Goal: Transaction & Acquisition: Book appointment/travel/reservation

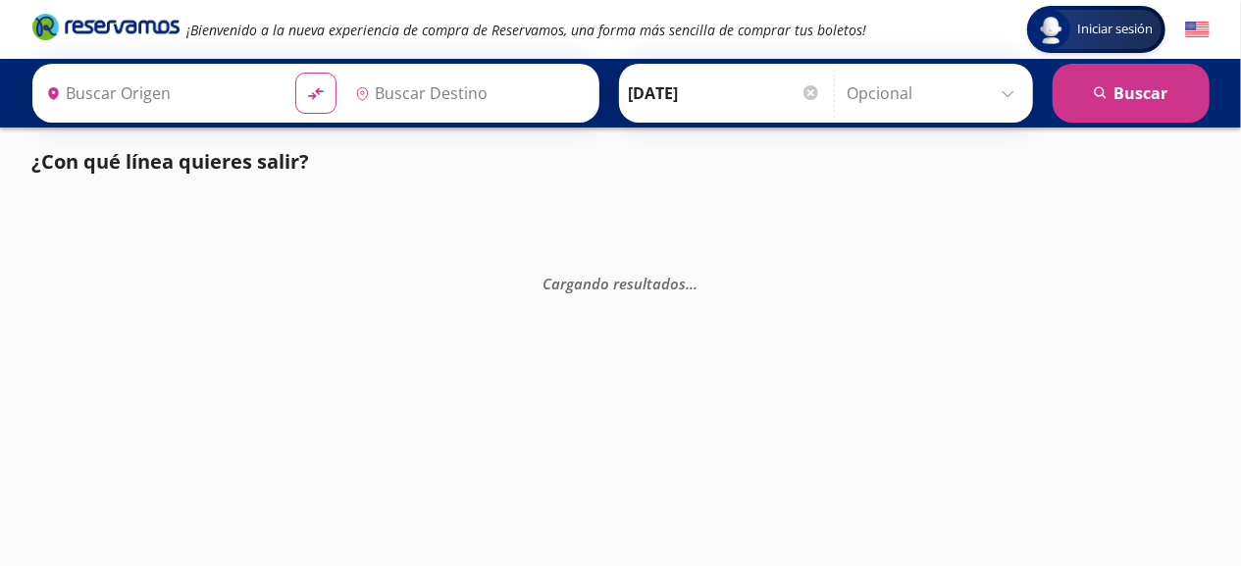
type input "[GEOGRAPHIC_DATA], [GEOGRAPHIC_DATA]"
type input "[PERSON_NAME] de Querétaro, [GEOGRAPHIC_DATA]"
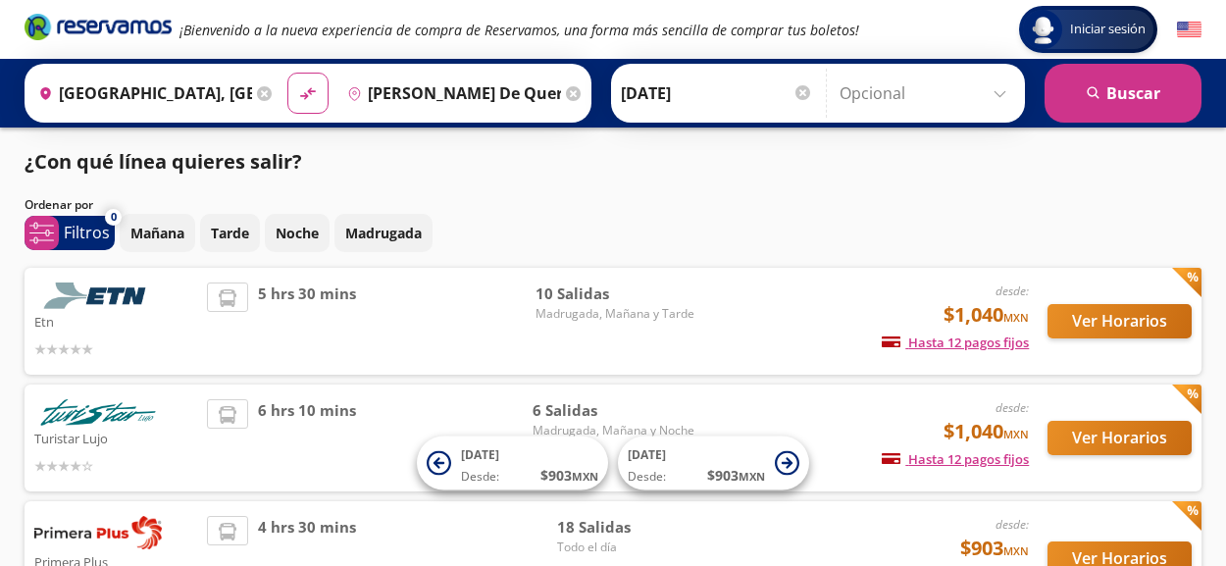
click at [1182, 30] on img at bounding box center [1189, 30] width 25 height 25
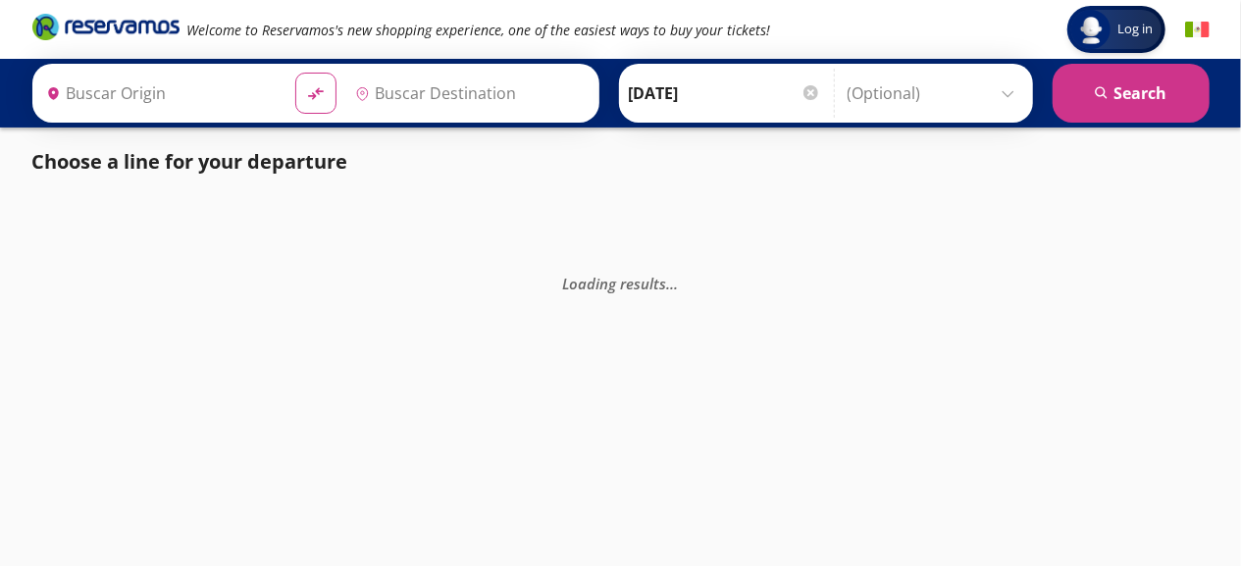
type input "[GEOGRAPHIC_DATA], [GEOGRAPHIC_DATA]"
type input "[PERSON_NAME] de Querétaro, [GEOGRAPHIC_DATA]"
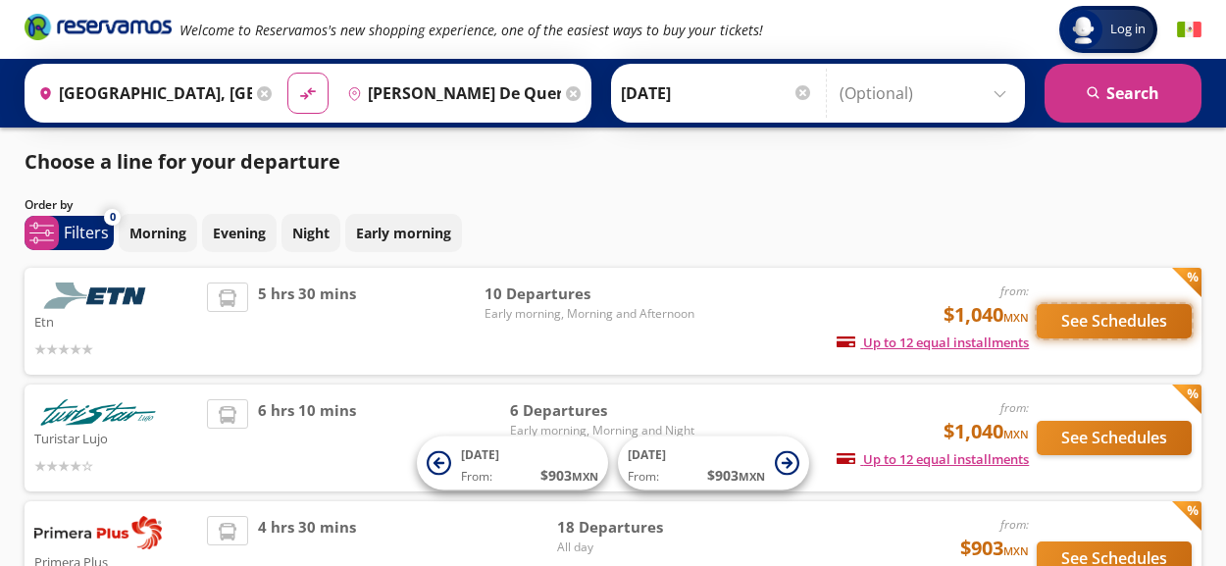
click at [1097, 328] on button "See Schedules" at bounding box center [1114, 321] width 155 height 34
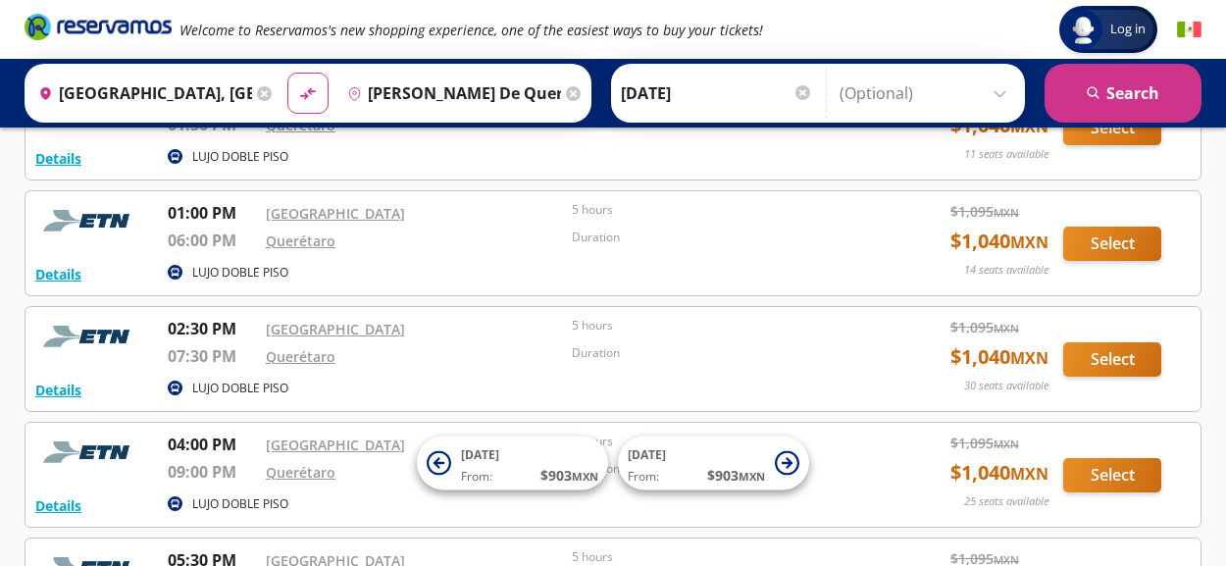
scroll to position [491, 0]
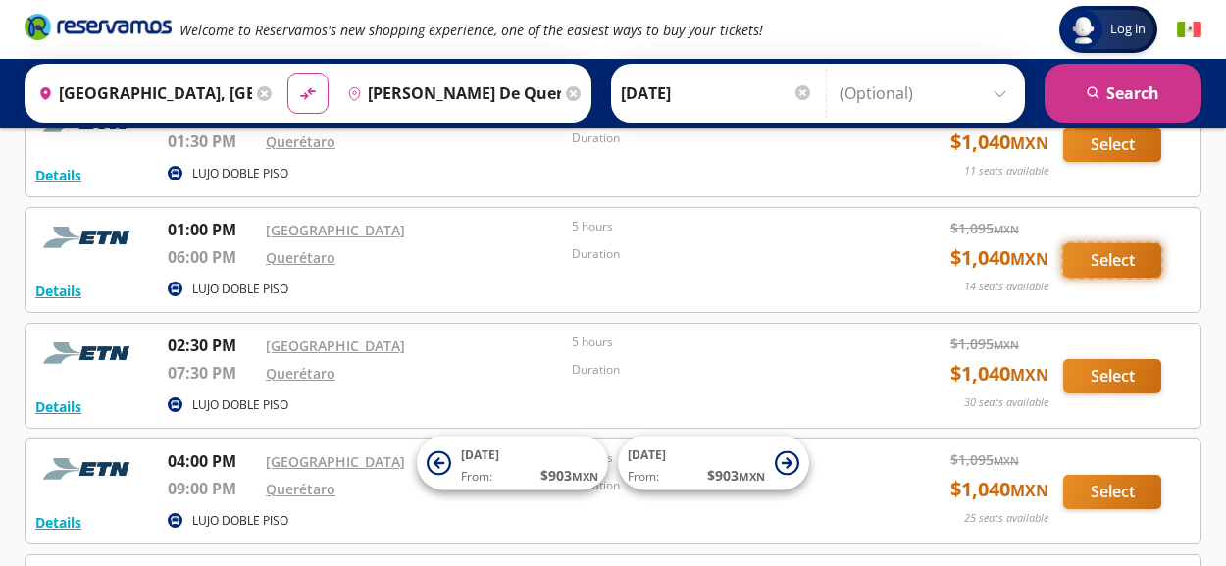
click at [1113, 259] on button "Select" at bounding box center [1113, 260] width 98 height 34
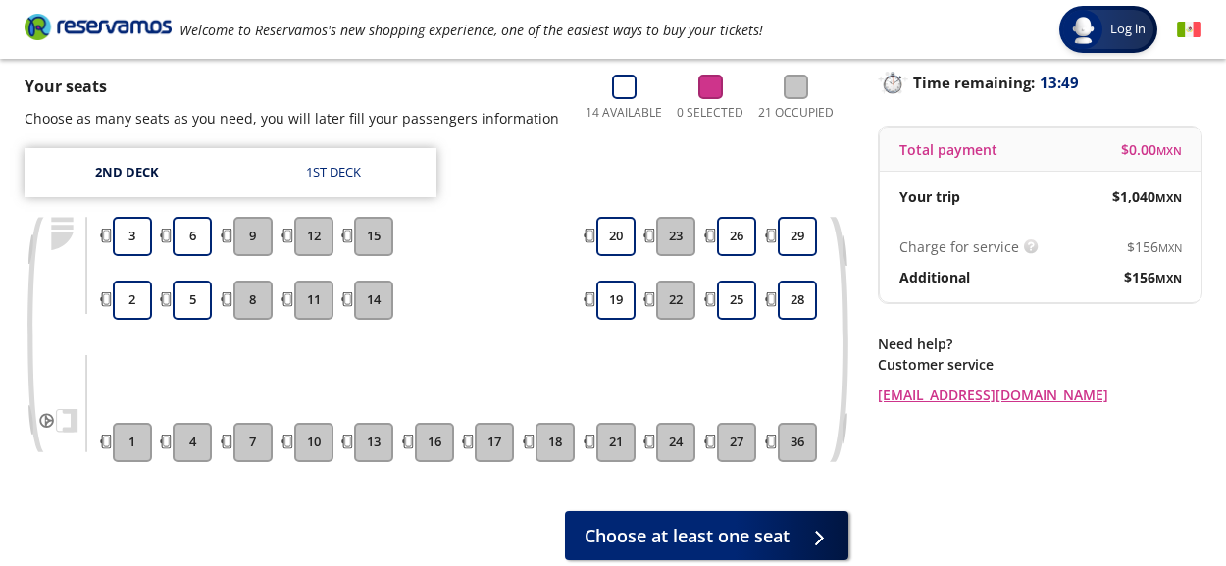
scroll to position [98, 0]
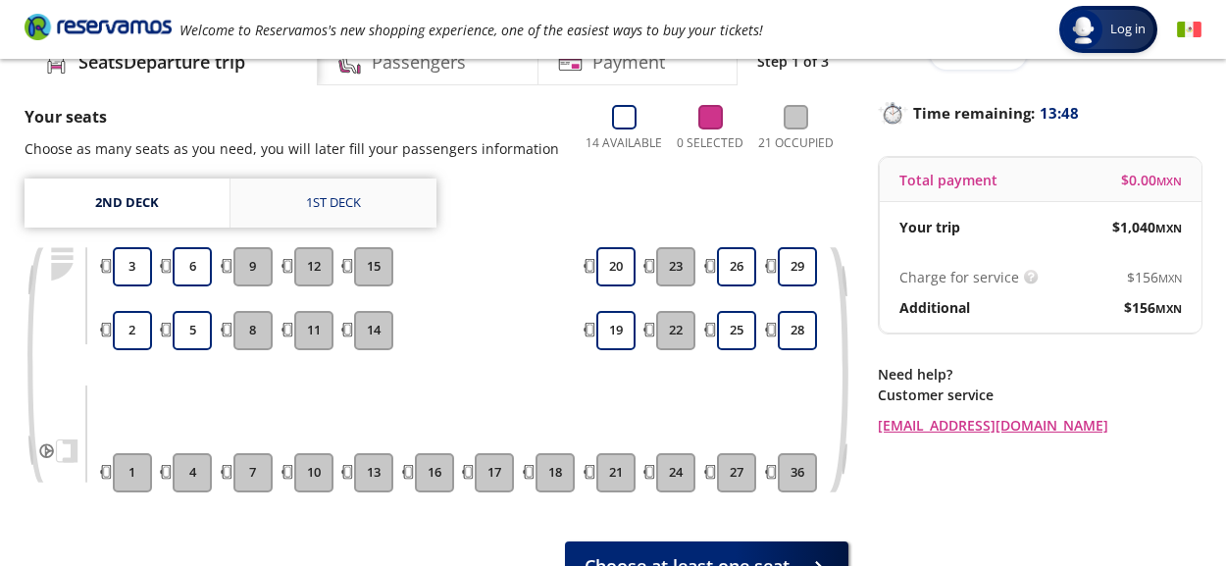
click at [322, 204] on div "1st deck" at bounding box center [333, 203] width 55 height 20
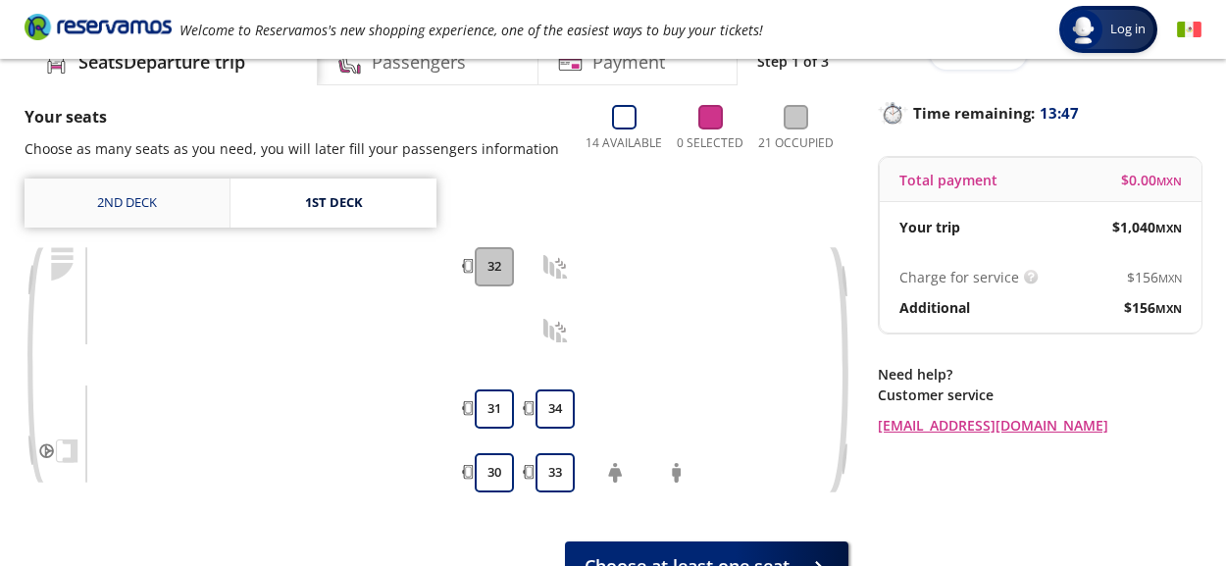
click at [117, 186] on link "2nd deck" at bounding box center [127, 203] width 205 height 49
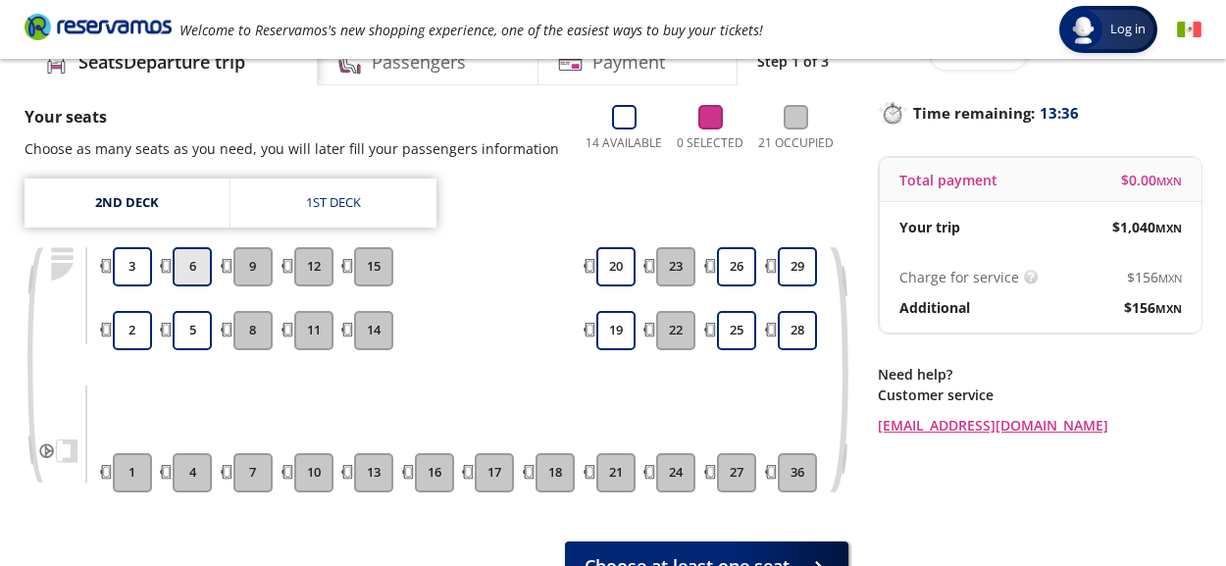
click at [206, 272] on button "6" at bounding box center [192, 266] width 39 height 39
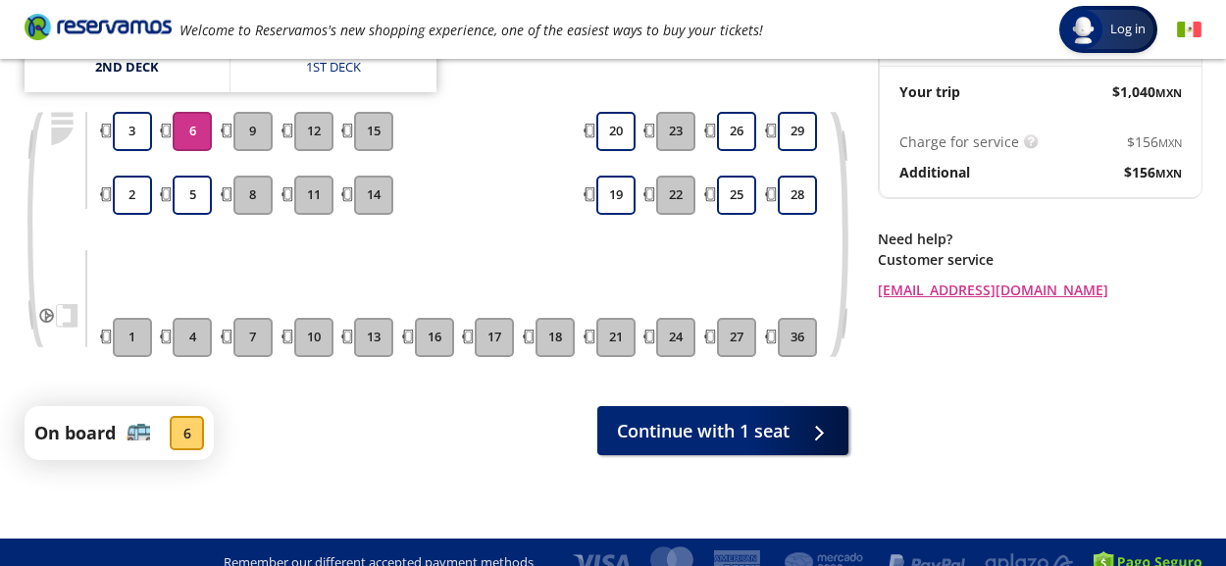
scroll to position [255, 0]
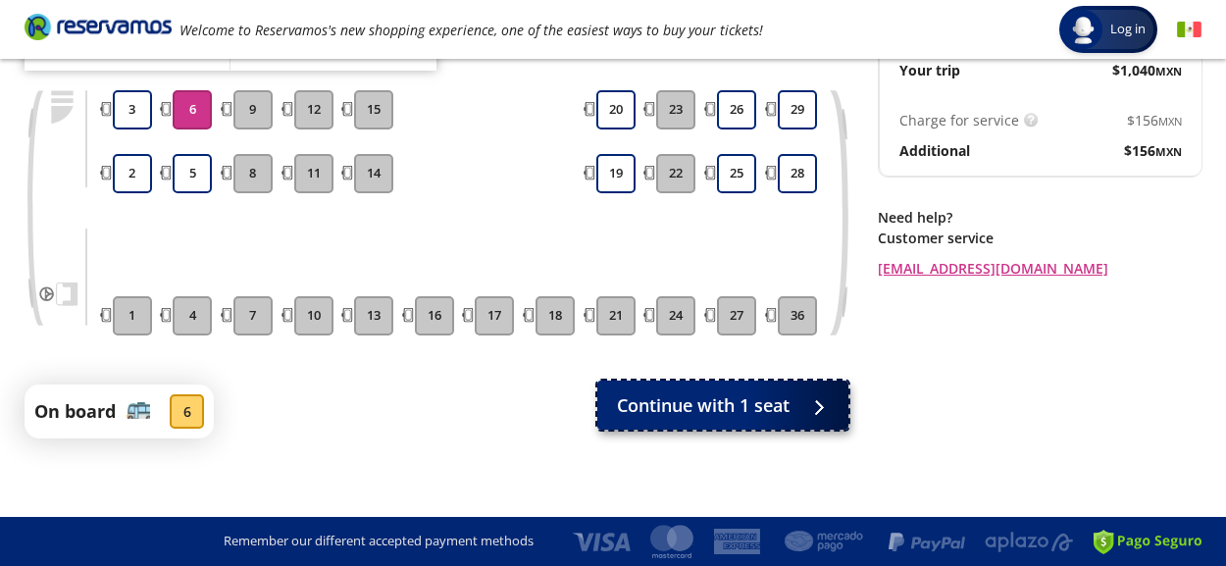
click at [692, 403] on span "Continue with 1 seat" at bounding box center [703, 405] width 173 height 26
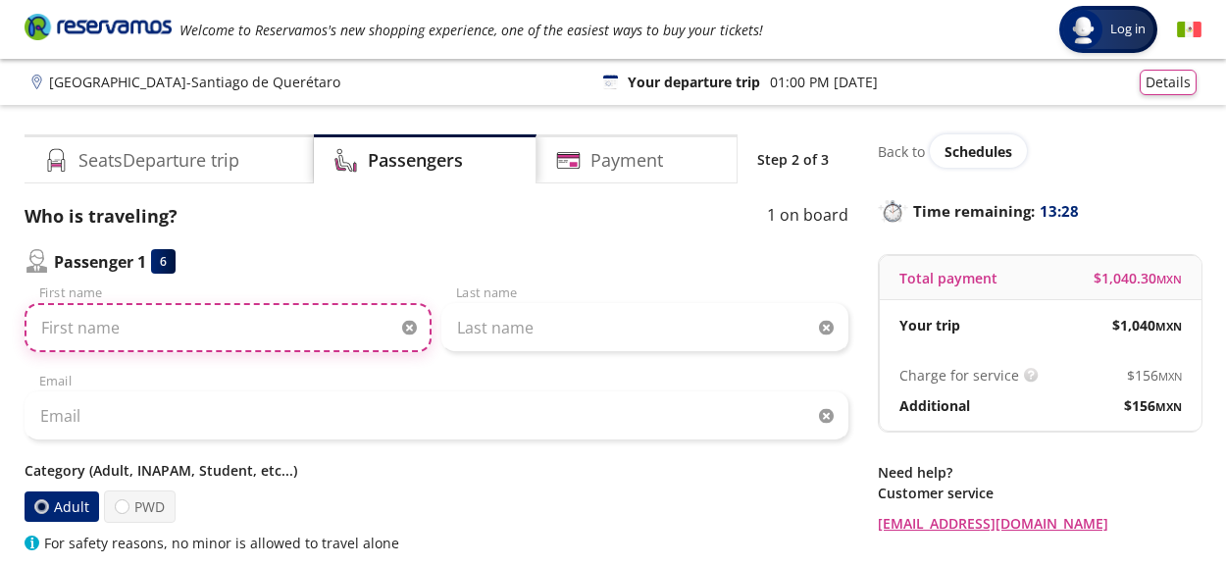
click at [116, 315] on input "First name" at bounding box center [228, 327] width 407 height 49
type input "[PERSON_NAME]"
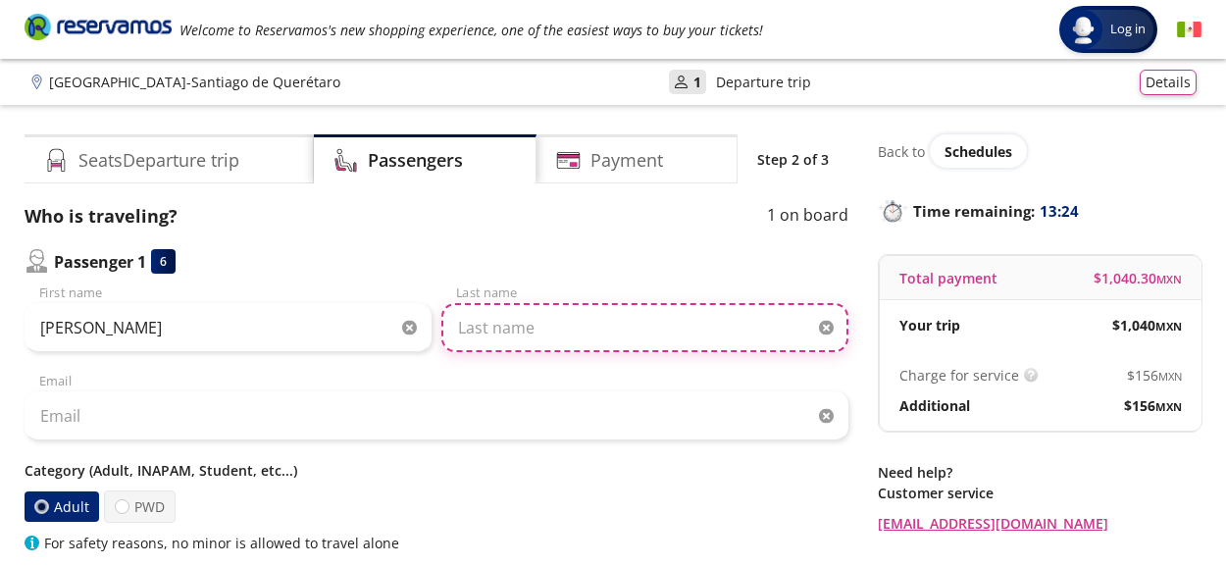
click at [517, 330] on input "Last name" at bounding box center [645, 327] width 407 height 49
type input "[PERSON_NAME]"
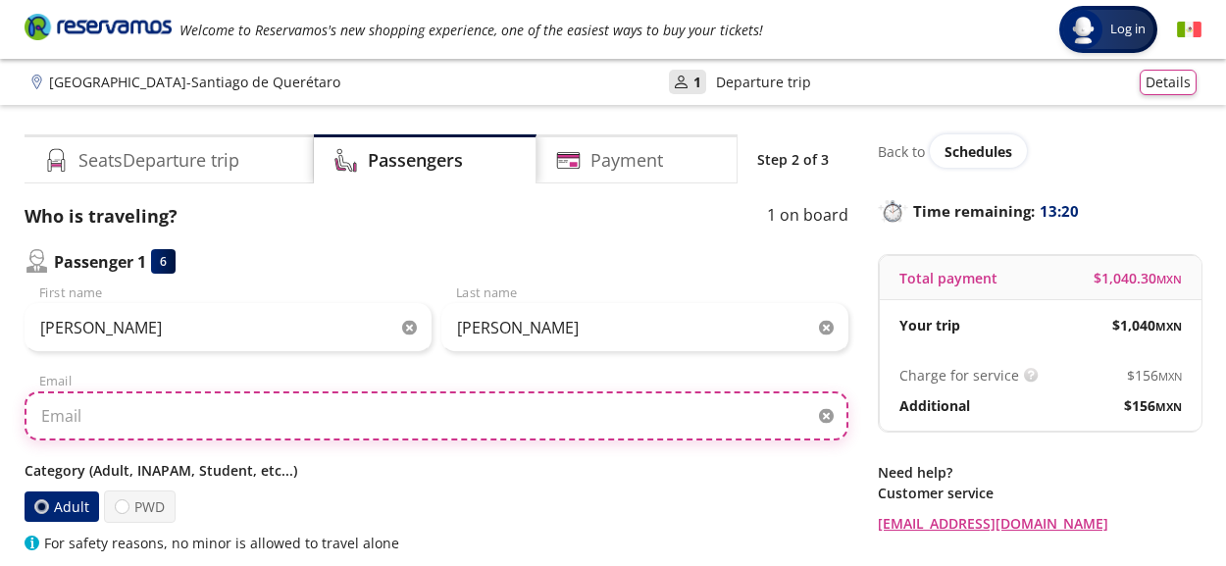
click at [434, 424] on input "Email" at bounding box center [437, 415] width 824 height 49
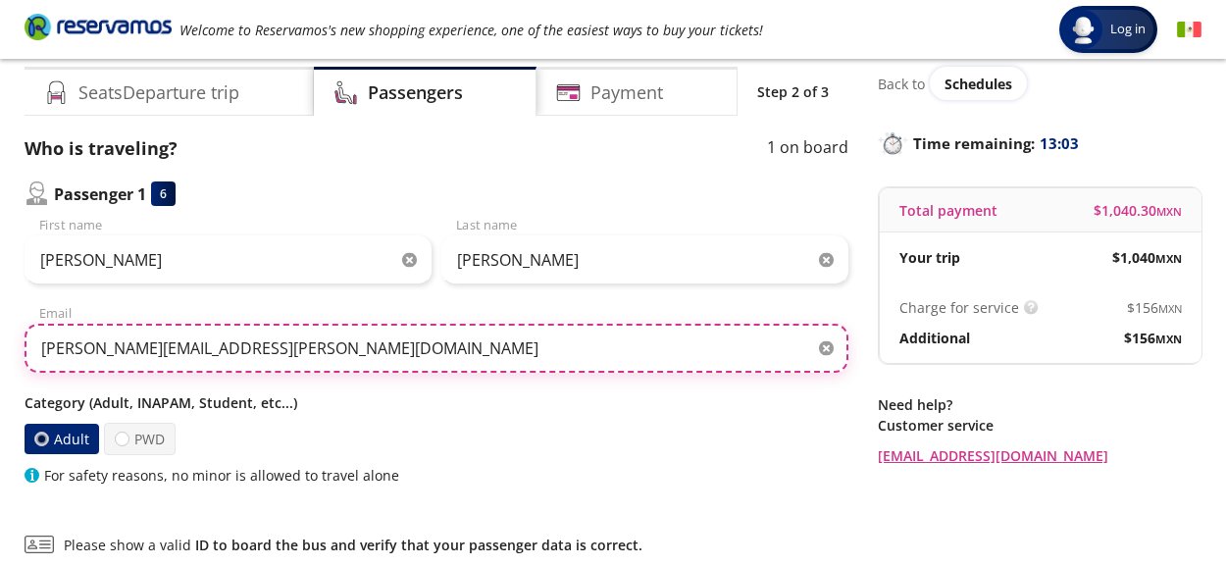
scroll to position [98, 0]
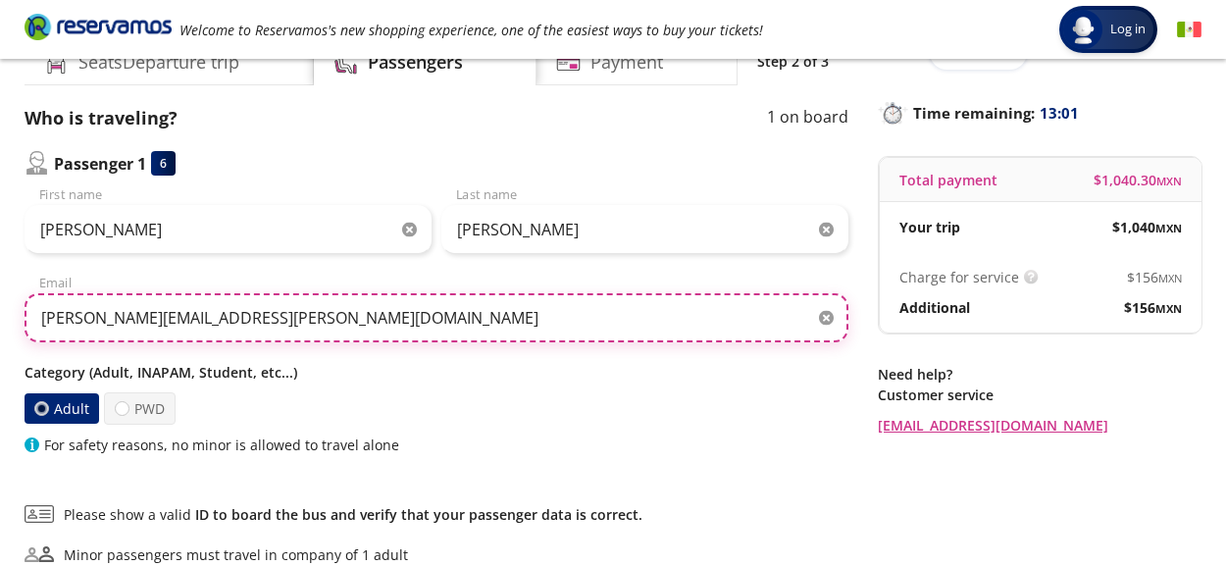
type input "[PERSON_NAME][EMAIL_ADDRESS][PERSON_NAME][DOMAIN_NAME]"
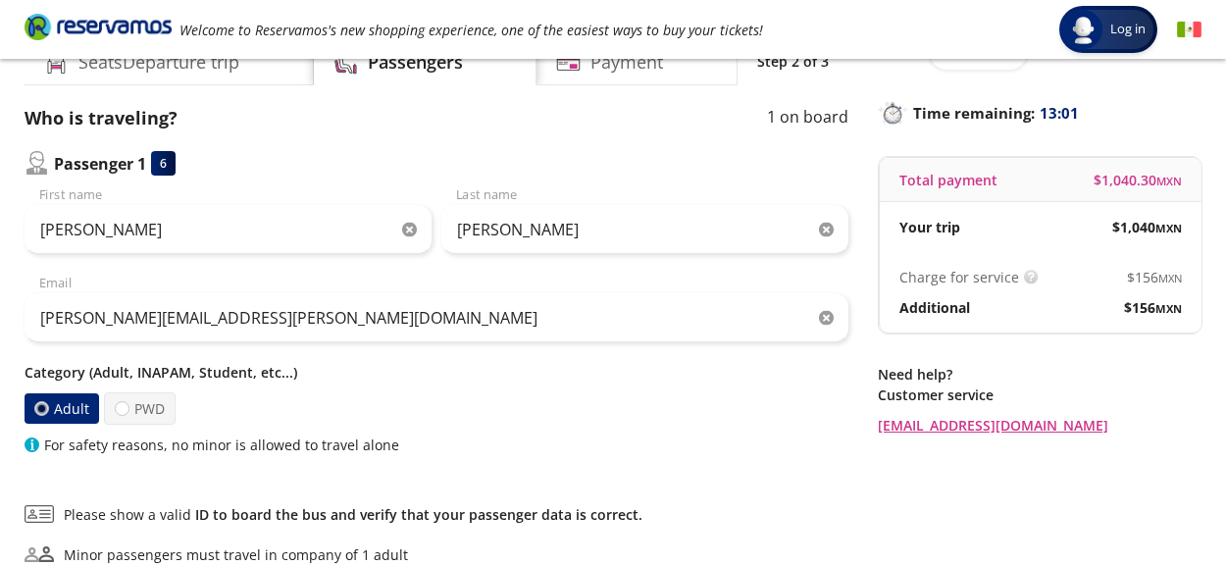
click at [626, 417] on div "Adult PWD" at bounding box center [437, 408] width 824 height 32
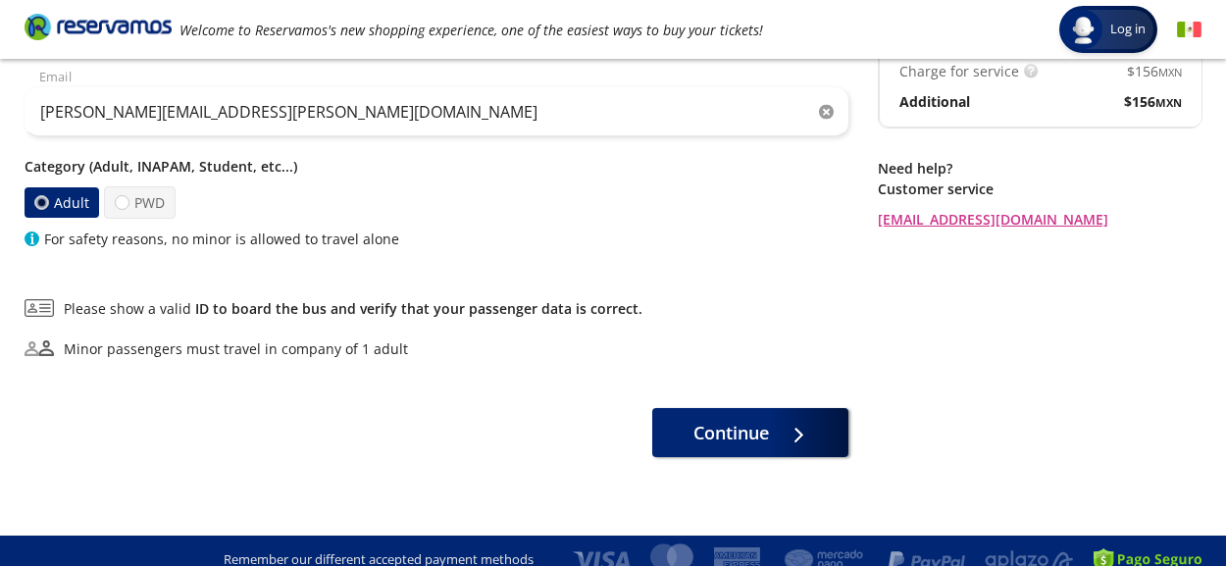
scroll to position [322, 0]
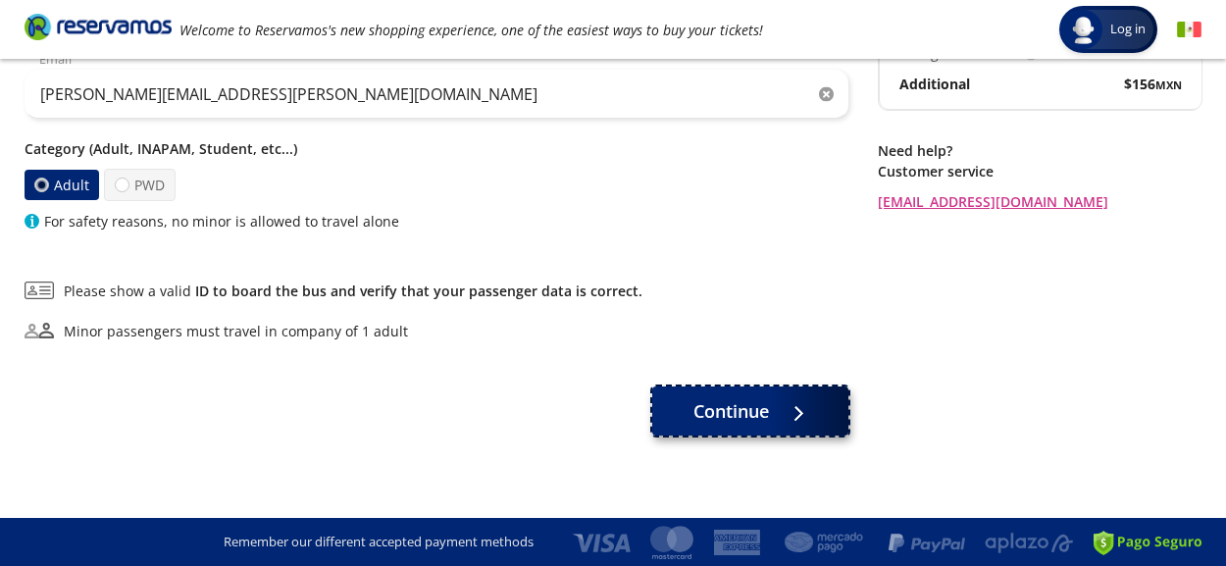
click at [761, 416] on span "Continue" at bounding box center [732, 411] width 76 height 26
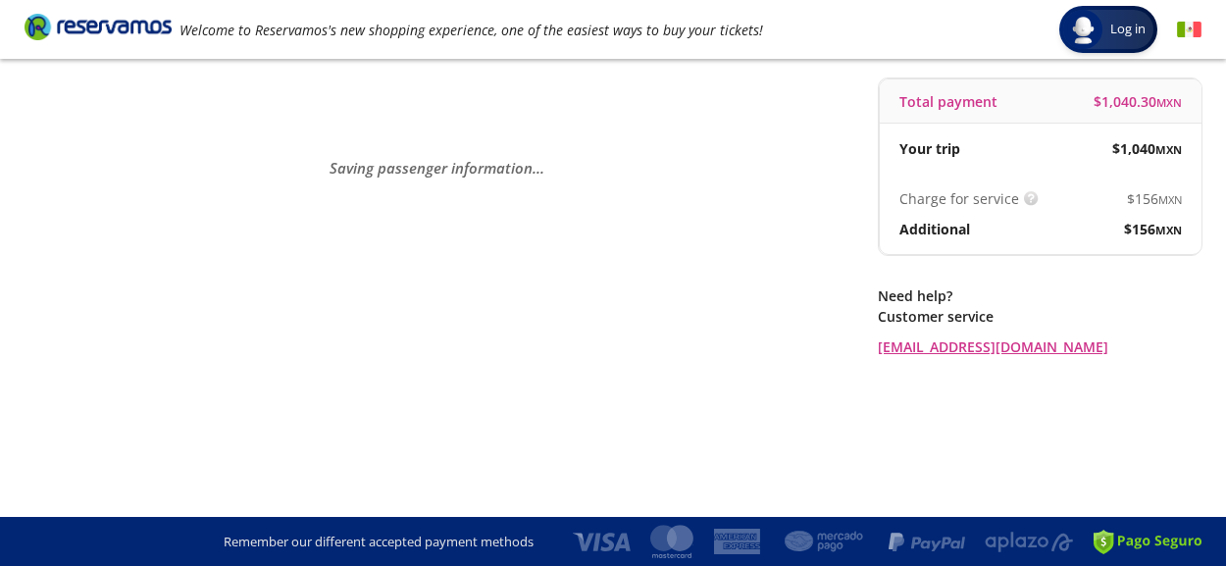
scroll to position [0, 0]
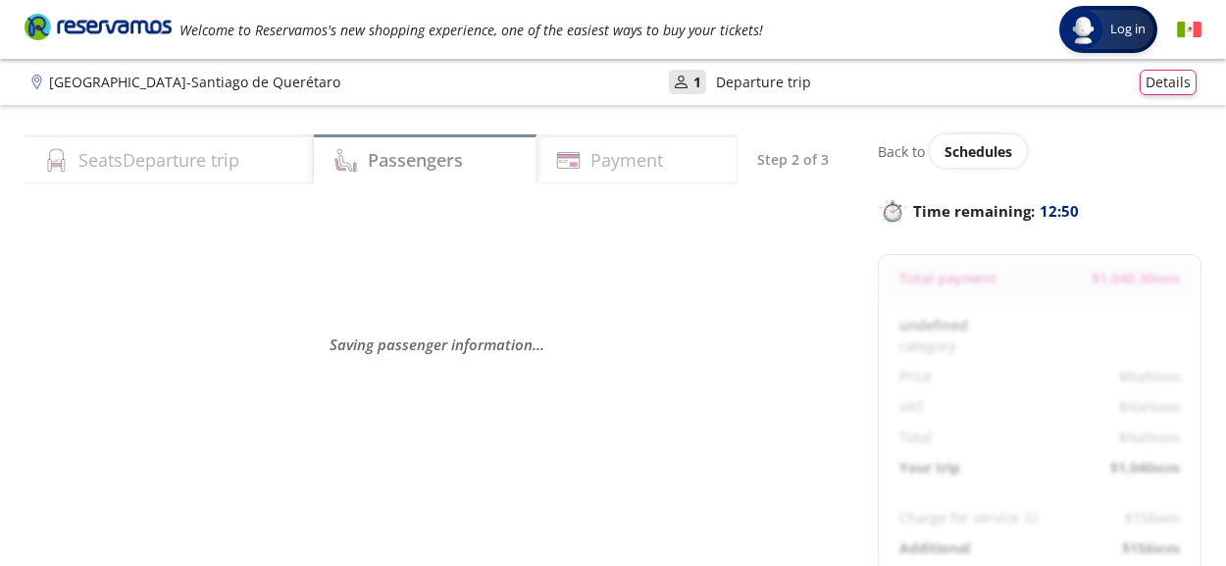
select select "MX"
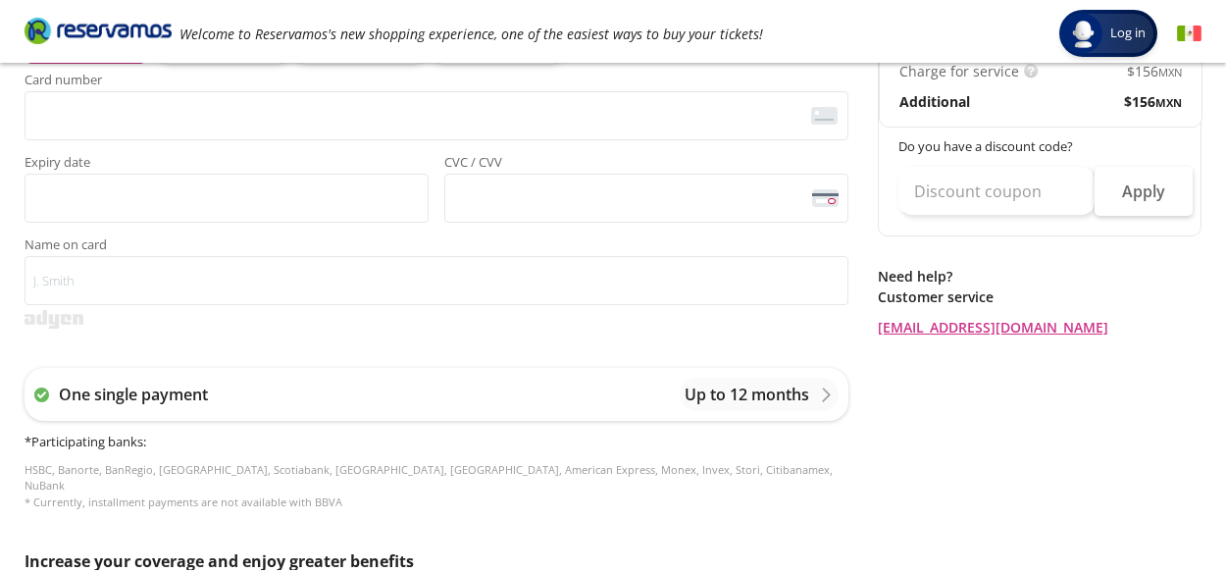
scroll to position [491, 0]
